Goal: Information Seeking & Learning: Learn about a topic

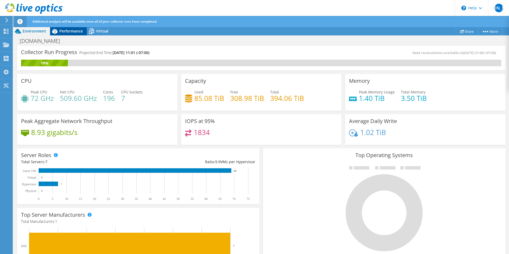
click at [73, 33] on span "Performance" at bounding box center [70, 30] width 23 height 5
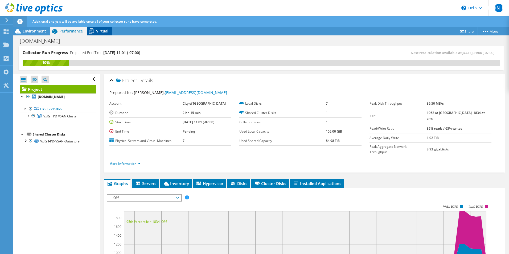
click at [99, 32] on span "Virtual" at bounding box center [102, 30] width 12 height 5
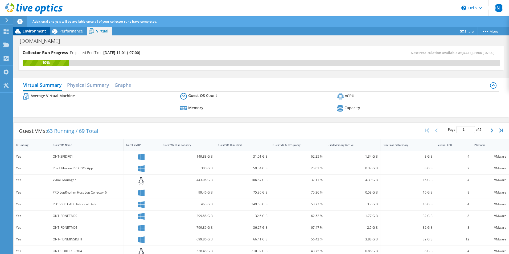
click at [35, 30] on span "Environment" at bounding box center [34, 30] width 23 height 5
